Goal: Information Seeking & Learning: Learn about a topic

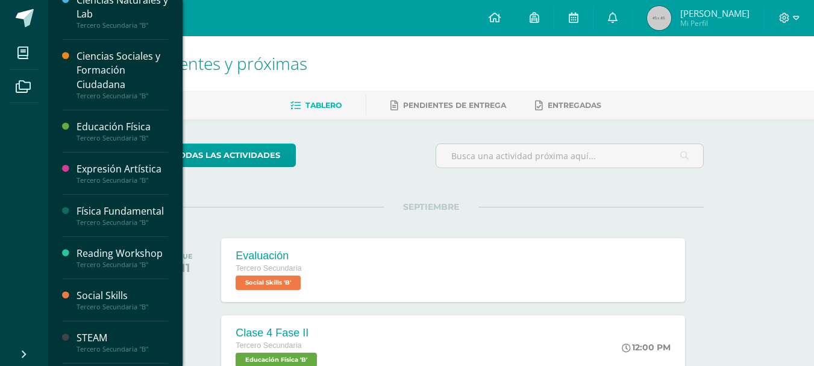
scroll to position [101, 0]
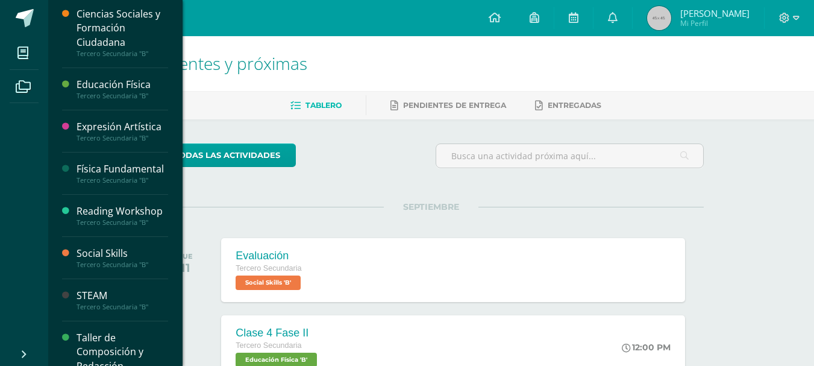
click at [105, 153] on div "Física Fundamental Tercero Secundaria "B"" at bounding box center [115, 173] width 106 height 42
click at [109, 171] on div "Física Fundamental" at bounding box center [123, 169] width 92 height 14
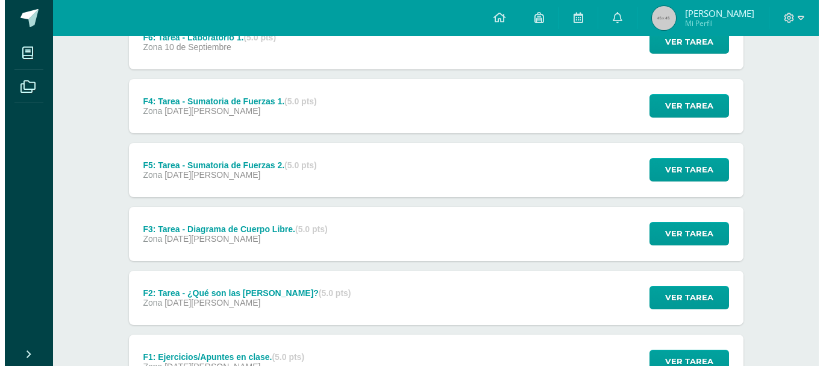
scroll to position [101, 0]
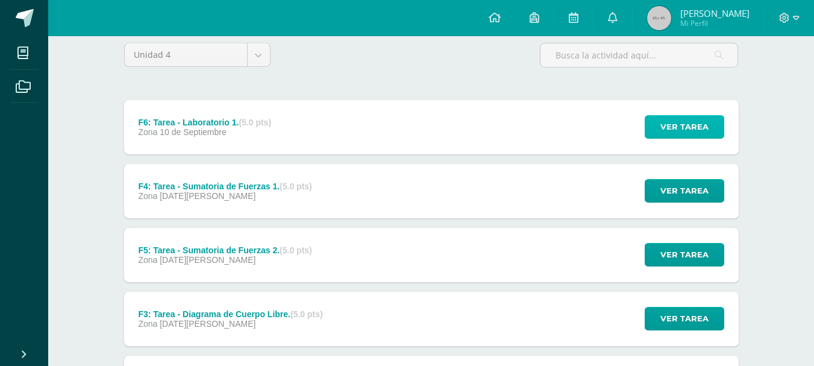
click at [689, 133] on span "Ver tarea" at bounding box center [685, 127] width 48 height 22
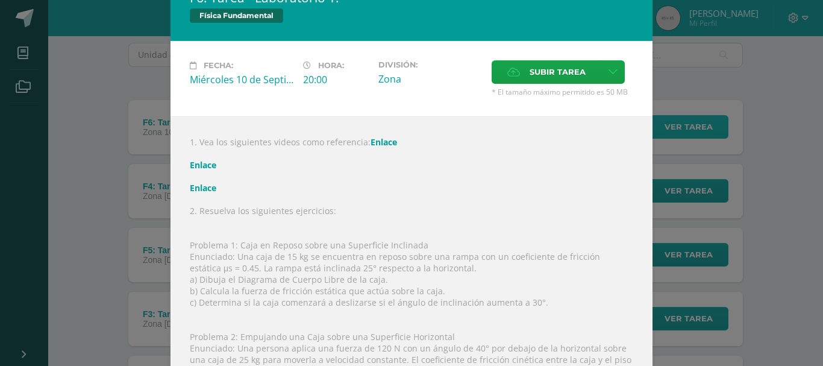
scroll to position [0, 0]
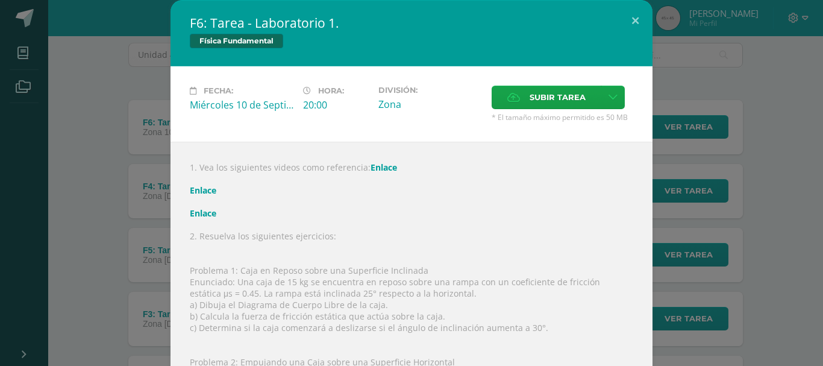
click at [377, 168] on link "Enlace" at bounding box center [384, 167] width 27 height 11
click at [202, 189] on link "Enlace" at bounding box center [203, 189] width 27 height 11
click at [198, 209] on link "Enlace" at bounding box center [203, 212] width 27 height 11
click at [382, 171] on link "Enlace" at bounding box center [384, 167] width 27 height 11
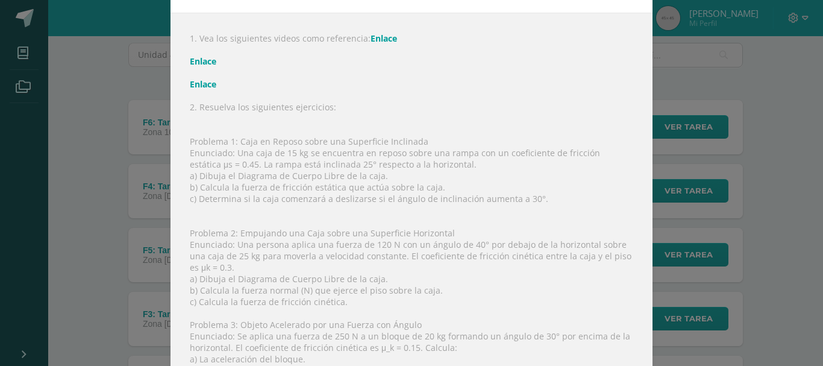
scroll to position [101, 0]
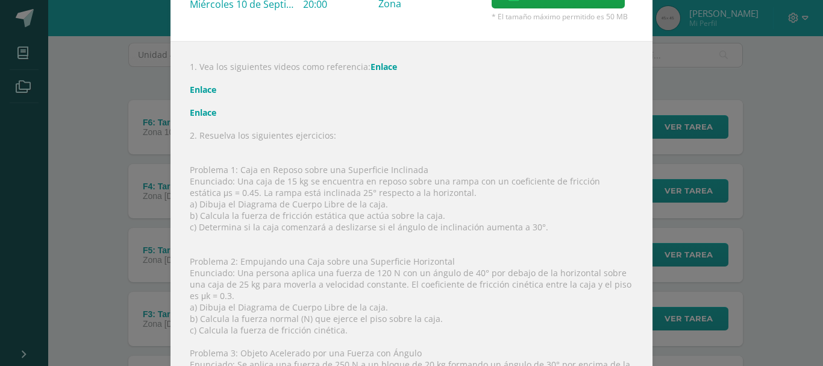
click at [371, 61] on link "Enlace" at bounding box center [384, 66] width 27 height 11
click at [185, 169] on div "1. Vea los siguientes videos como referencia: Enlace Enlace Enlace 2. Resuelva …" at bounding box center [412, 279] width 482 height 477
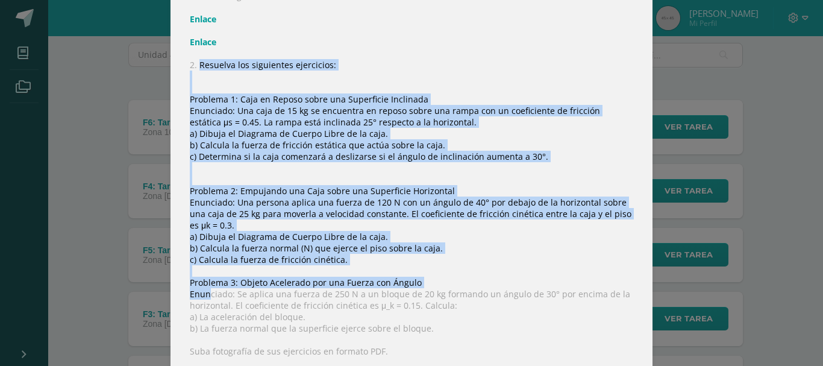
scroll to position [253, 0]
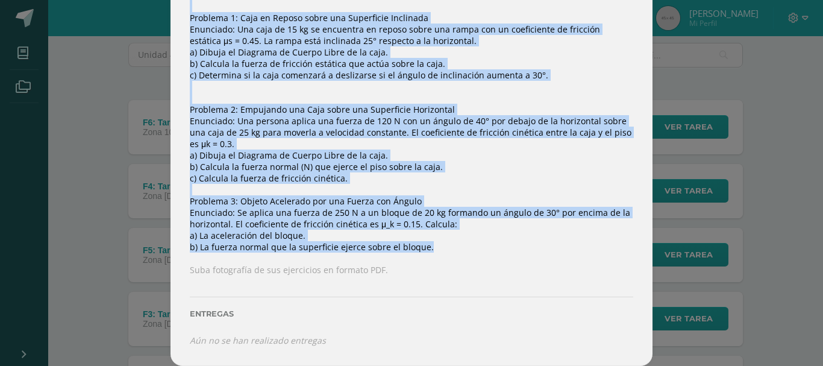
drag, startPoint x: 196, startPoint y: 139, endPoint x: 441, endPoint y: 252, distance: 270.0
click at [441, 252] on div "1. Vea los siguientes videos como referencia: Enlace Enlace Enlace 2. Resuelva …" at bounding box center [412, 127] width 482 height 477
copy div "Resuelva los siguientes ejercicios: Problema 1: Caja en Reposo sobre una Superf…"
